Goal: Information Seeking & Learning: Learn about a topic

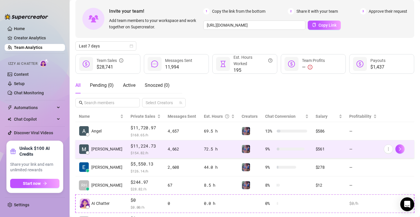
scroll to position [29, 0]
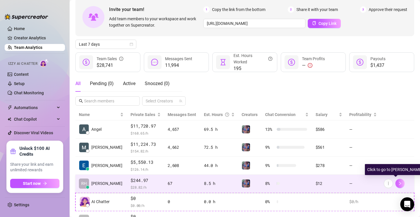
click at [398, 182] on icon "right" at bounding box center [400, 184] width 4 height 4
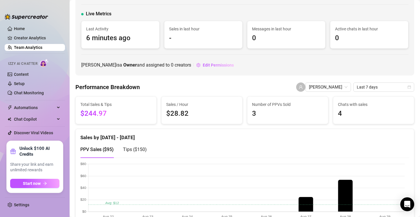
click at [30, 45] on link "Team Analytics" at bounding box center [28, 47] width 28 height 5
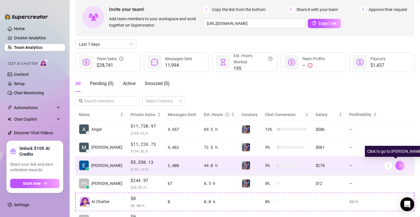
click at [399, 165] on icon "right" at bounding box center [400, 165] width 2 height 3
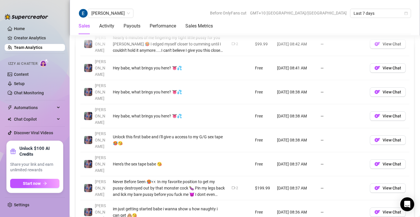
scroll to position [492, 0]
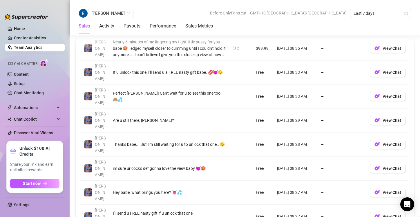
scroll to position [465, 0]
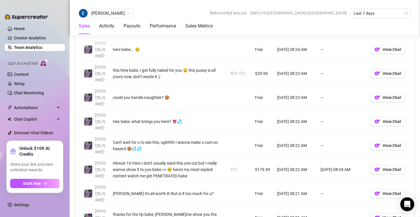
scroll to position [466, 0]
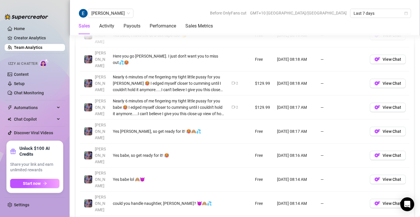
scroll to position [453, 0]
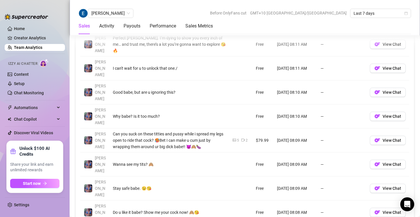
scroll to position [467, 0]
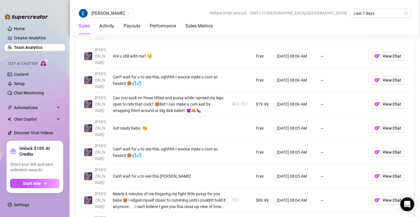
scroll to position [479, 0]
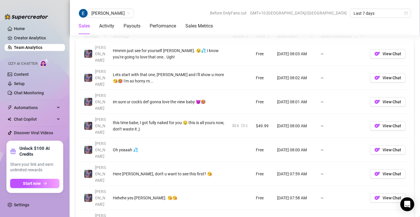
scroll to position [456, 0]
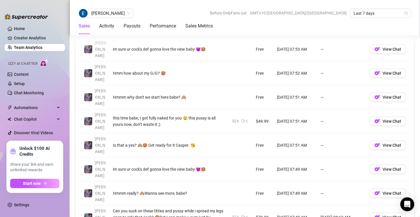
scroll to position [461, 0]
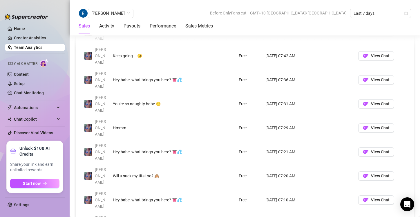
scroll to position [481, 0]
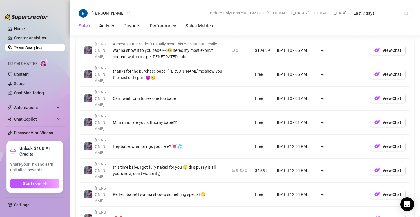
scroll to position [484, 0]
click at [37, 46] on link "Team Analytics" at bounding box center [28, 47] width 28 height 5
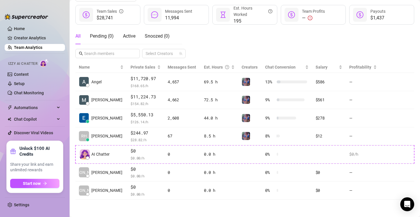
scroll to position [76, 0]
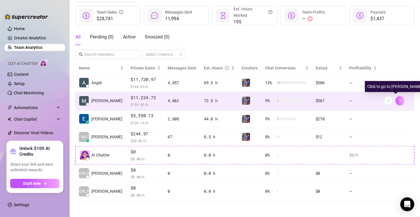
click at [399, 101] on icon "right" at bounding box center [400, 100] width 2 height 3
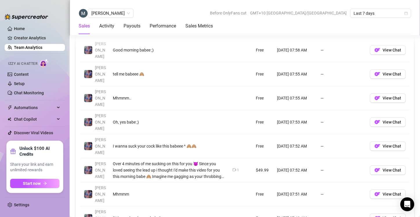
scroll to position [491, 0]
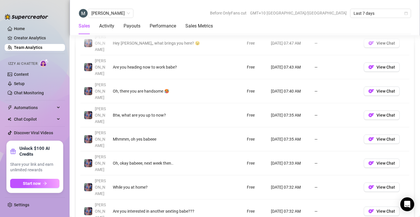
scroll to position [467, 0]
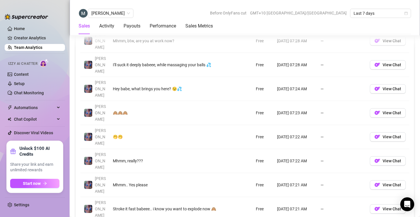
scroll to position [502, 0]
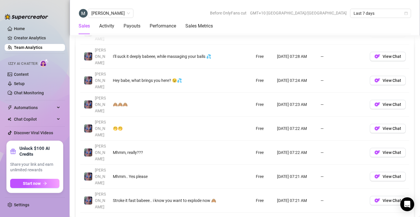
click at [370, 217] on link "4" at bounding box center [373, 221] width 6 height 6
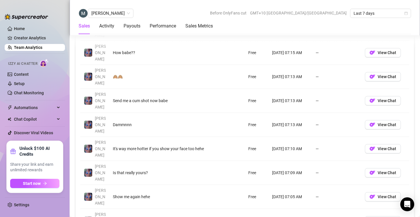
scroll to position [458, 0]
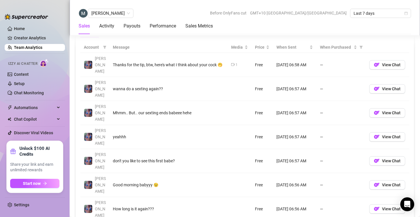
scroll to position [432, 0]
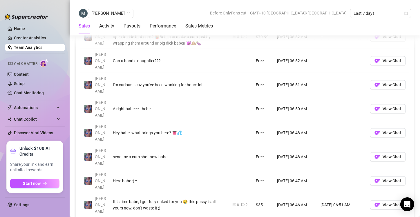
scroll to position [473, 0]
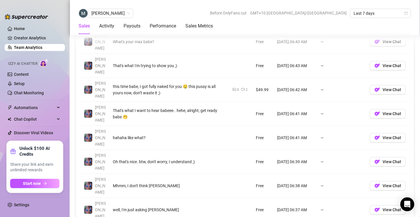
scroll to position [494, 0]
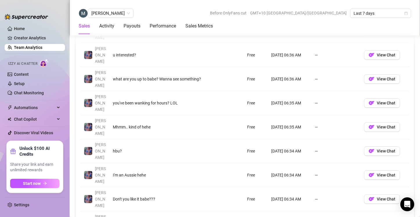
scroll to position [457, 0]
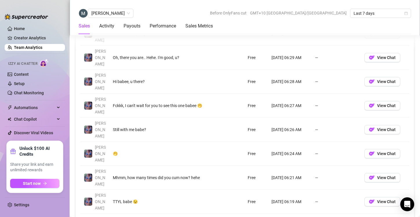
scroll to position [454, 0]
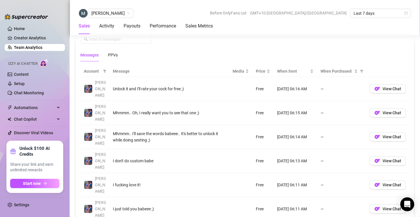
scroll to position [433, 0]
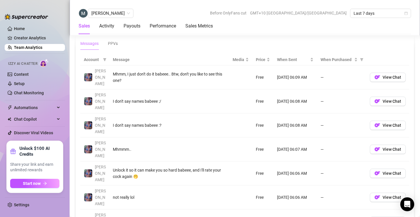
scroll to position [438, 0]
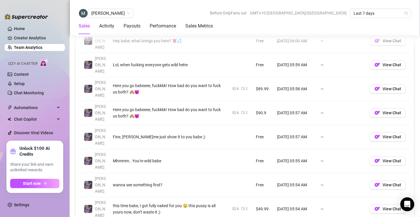
scroll to position [446, 0]
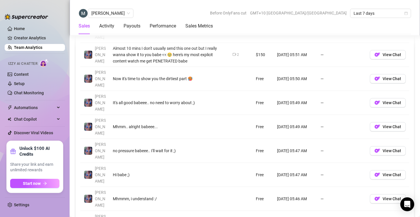
scroll to position [457, 0]
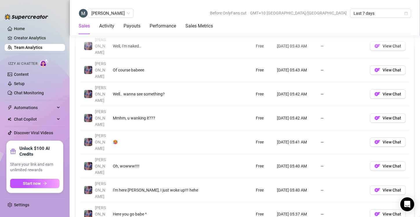
scroll to position [496, 0]
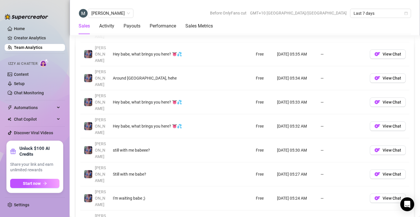
scroll to position [483, 0]
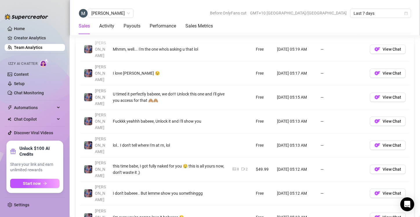
scroll to position [467, 0]
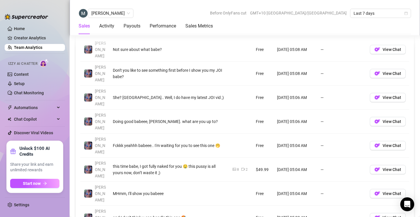
scroll to position [479, 0]
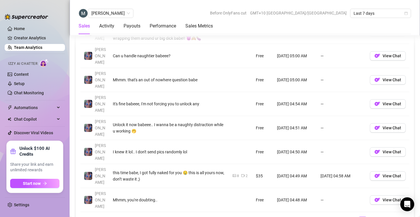
scroll to position [504, 0]
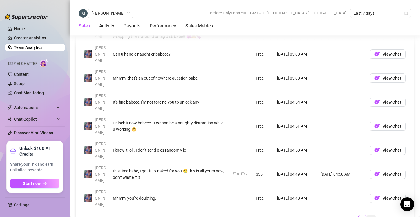
click at [367, 216] on link "19" at bounding box center [371, 219] width 8 height 6
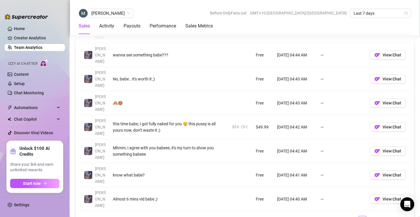
scroll to position [517, 0]
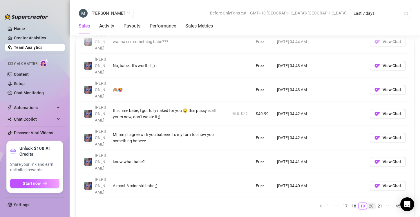
click at [367, 203] on link "20" at bounding box center [371, 206] width 8 height 6
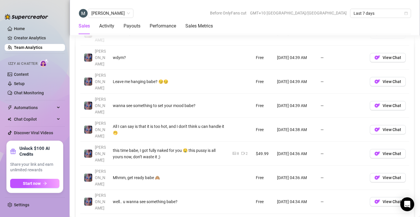
scroll to position [456, 0]
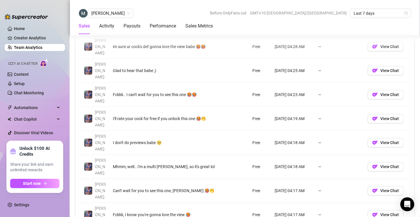
scroll to position [464, 0]
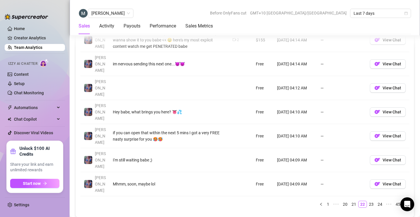
scroll to position [520, 0]
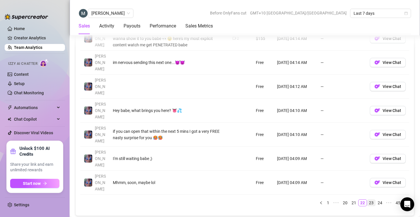
click at [367, 200] on link "23" at bounding box center [371, 203] width 8 height 6
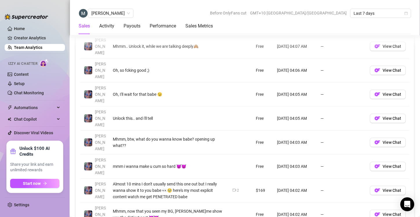
scroll to position [464, 0]
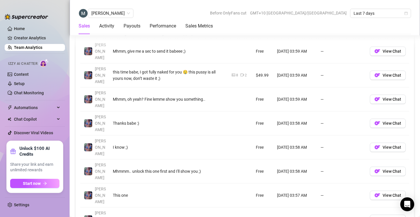
scroll to position [483, 0]
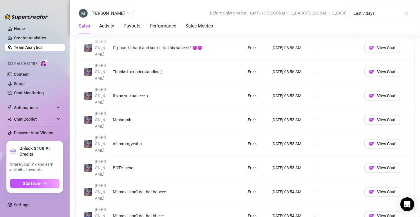
scroll to position [463, 0]
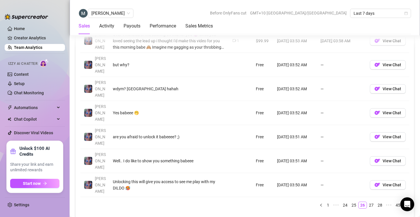
scroll to position [532, 0]
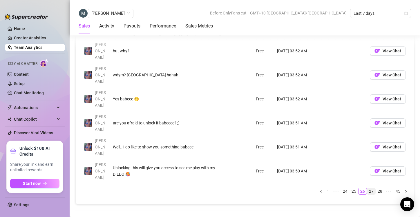
click at [367, 188] on link "27" at bounding box center [371, 191] width 8 height 6
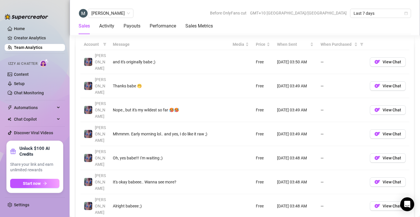
scroll to position [432, 0]
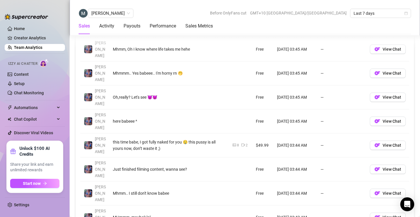
scroll to position [485, 0]
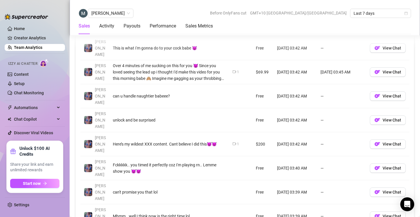
scroll to position [467, 0]
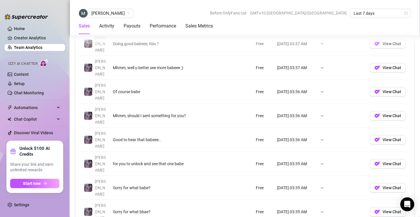
click at [16, 48] on link "Team Analytics" at bounding box center [28, 47] width 28 height 5
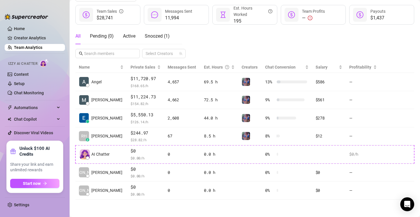
scroll to position [76, 0]
